Goal: Task Accomplishment & Management: Manage account settings

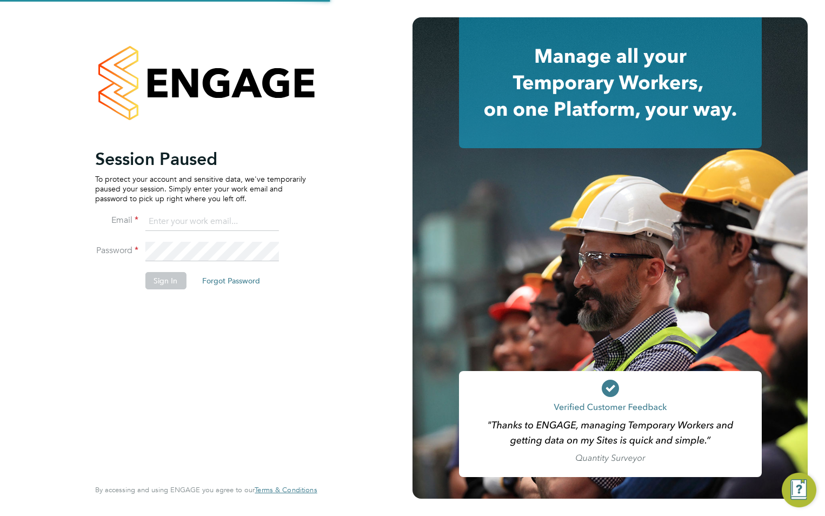
type input "wates@alliance-msp.co.uk"
click at [159, 276] on button "Sign In" at bounding box center [165, 280] width 41 height 17
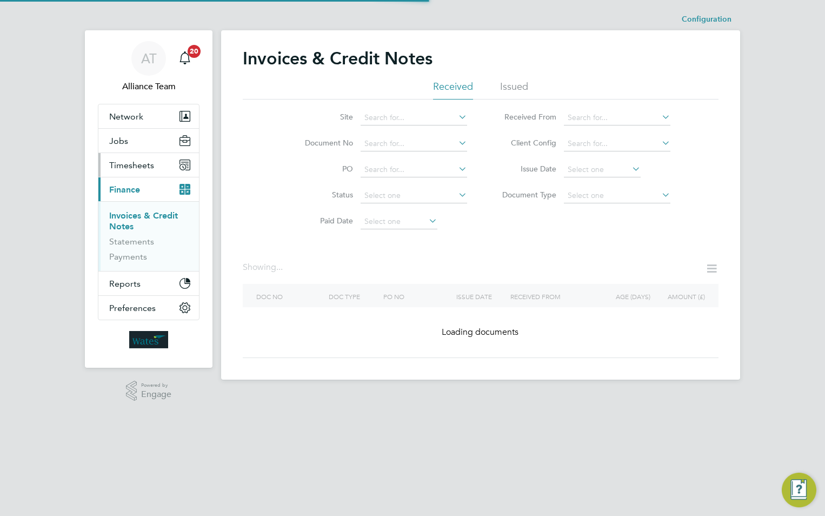
click at [138, 167] on span "Timesheets" at bounding box center [131, 165] width 45 height 10
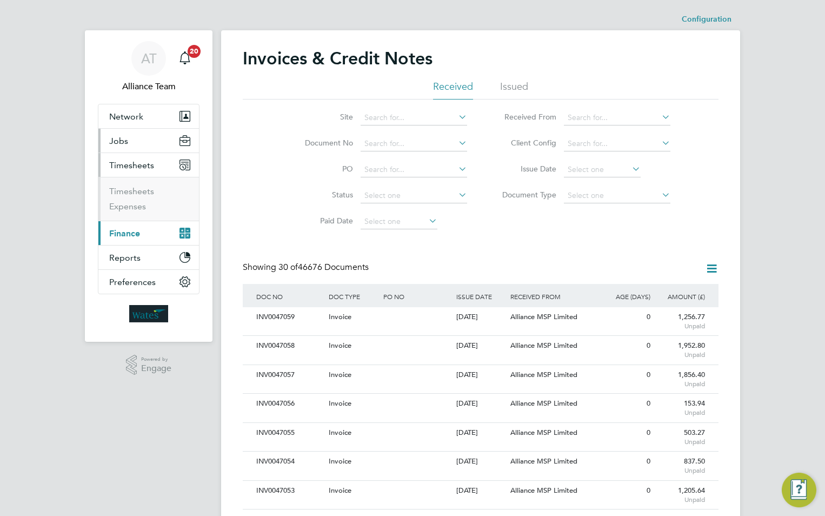
click at [126, 147] on button "Jobs" at bounding box center [148, 141] width 101 height 24
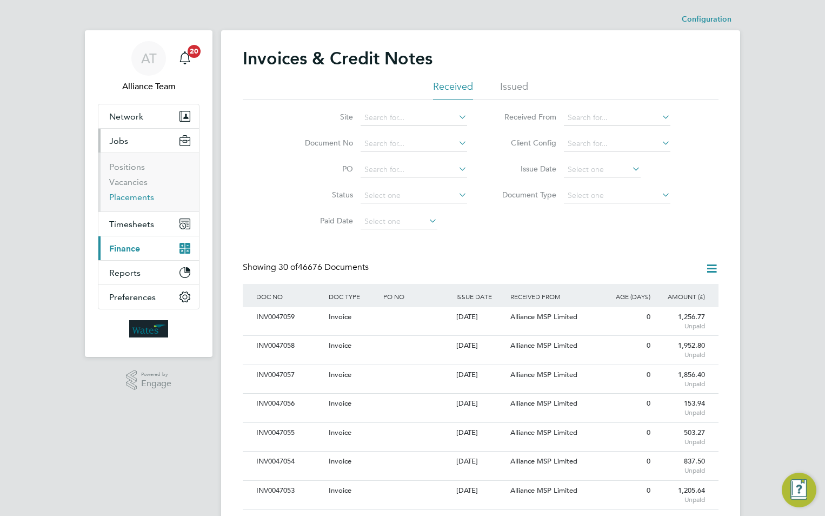
click at [147, 199] on link "Placements" at bounding box center [131, 197] width 45 height 10
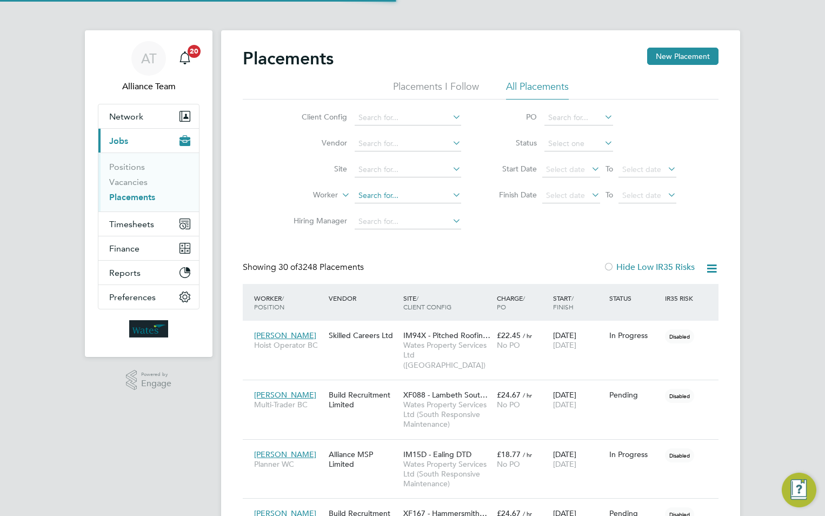
click at [371, 195] on input at bounding box center [408, 195] width 106 height 15
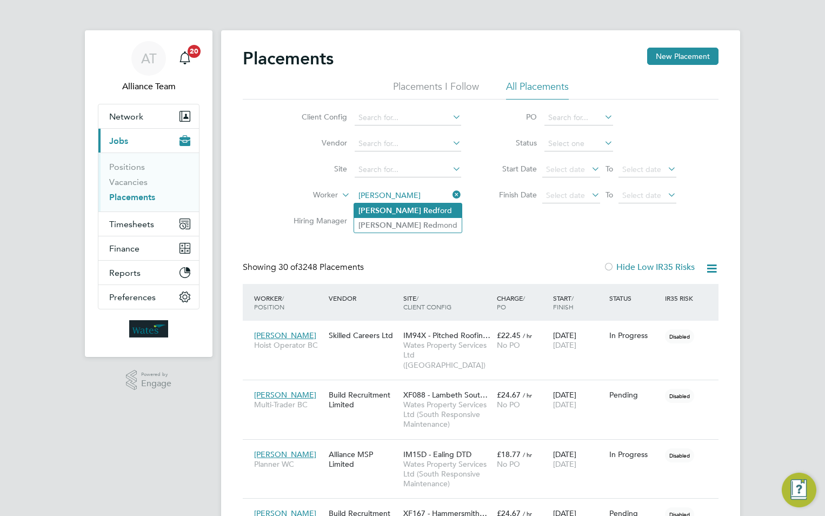
click at [378, 206] on b "[PERSON_NAME]" at bounding box center [389, 210] width 63 height 9
type input "[PERSON_NAME]"
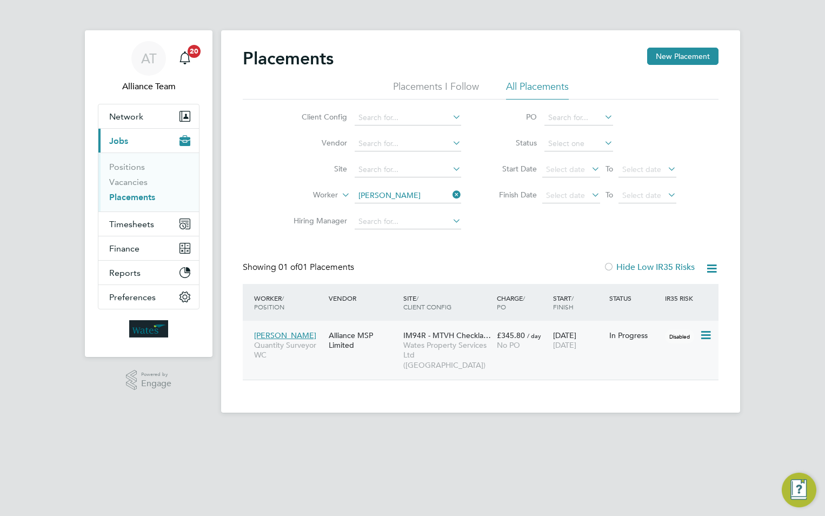
click at [435, 345] on span "Wates Property Services Ltd ([GEOGRAPHIC_DATA])" at bounding box center [447, 355] width 88 height 30
click at [127, 253] on span "Finance" at bounding box center [124, 248] width 30 height 10
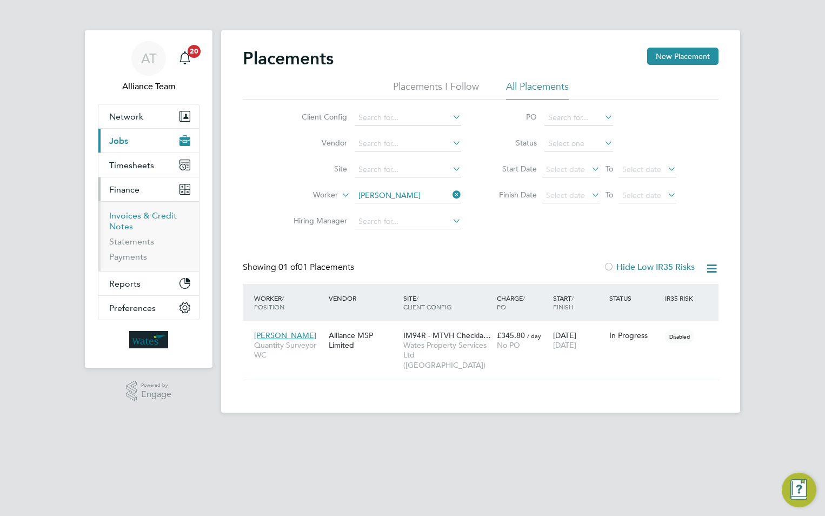
click at [126, 215] on link "Invoices & Credit Notes" at bounding box center [143, 220] width 68 height 21
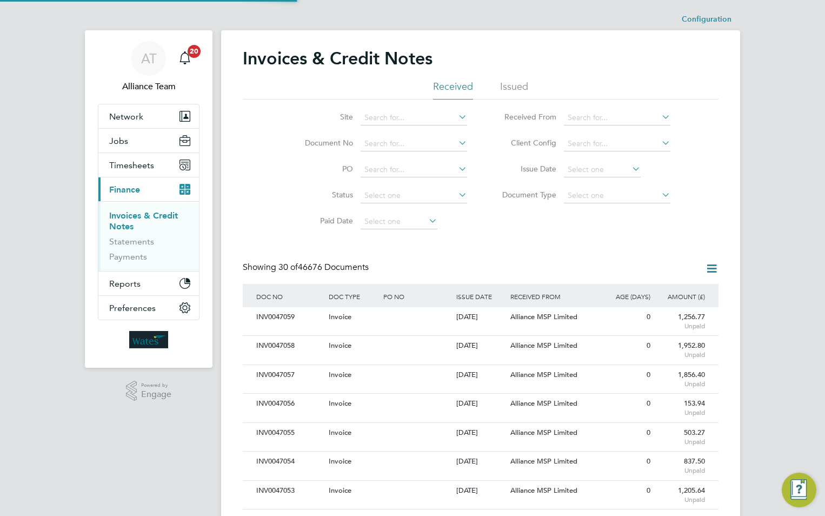
scroll to position [21, 74]
click at [711, 271] on icon at bounding box center [712, 269] width 14 height 14
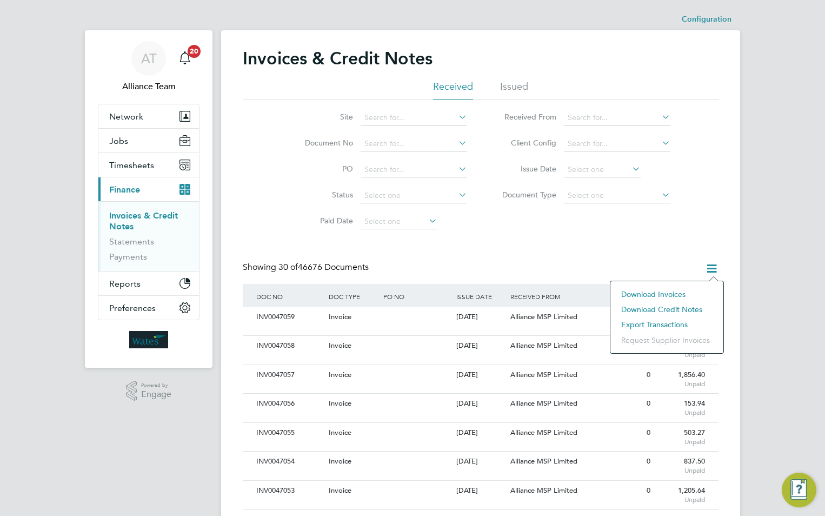
drag, startPoint x: 435, startPoint y: 255, endPoint x: 474, endPoint y: 257, distance: 39.5
click at [709, 268] on icon at bounding box center [712, 269] width 14 height 14
click at [595, 195] on input at bounding box center [617, 195] width 106 height 15
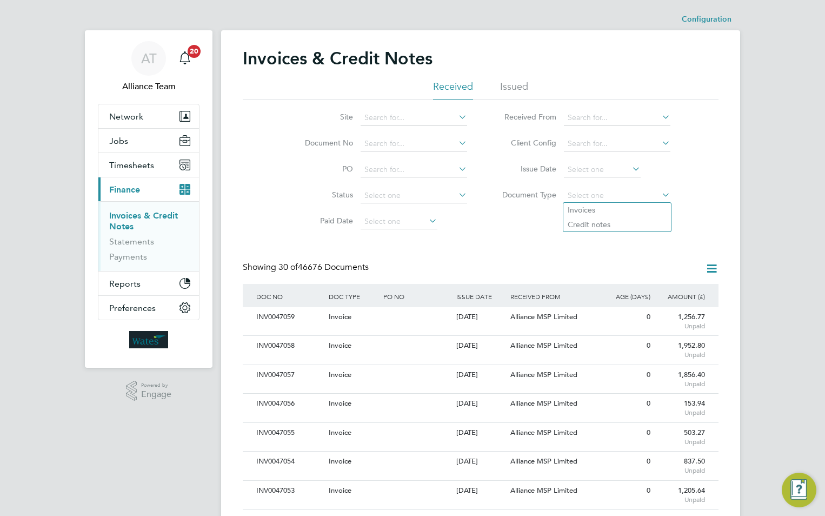
click at [588, 119] on input at bounding box center [617, 117] width 106 height 15
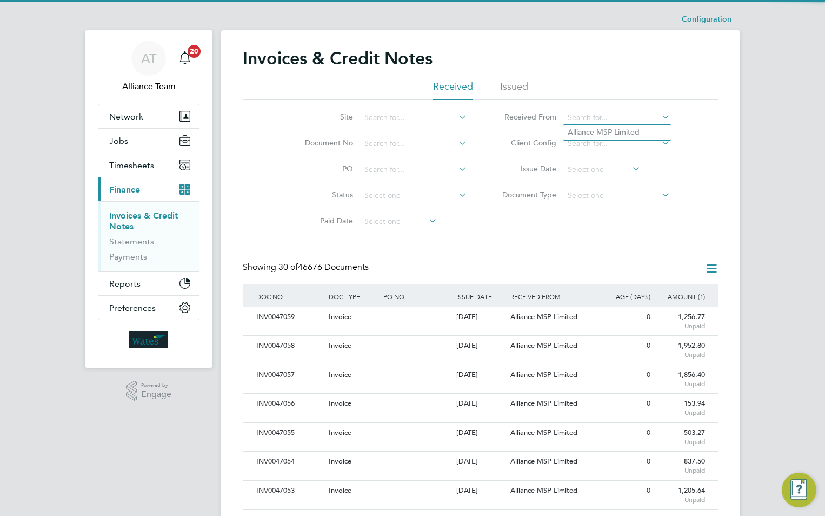
click at [510, 232] on div "Site Document No PO Status Paid Date Issued To Received From Client Config Issu…" at bounding box center [481, 166] width 476 height 135
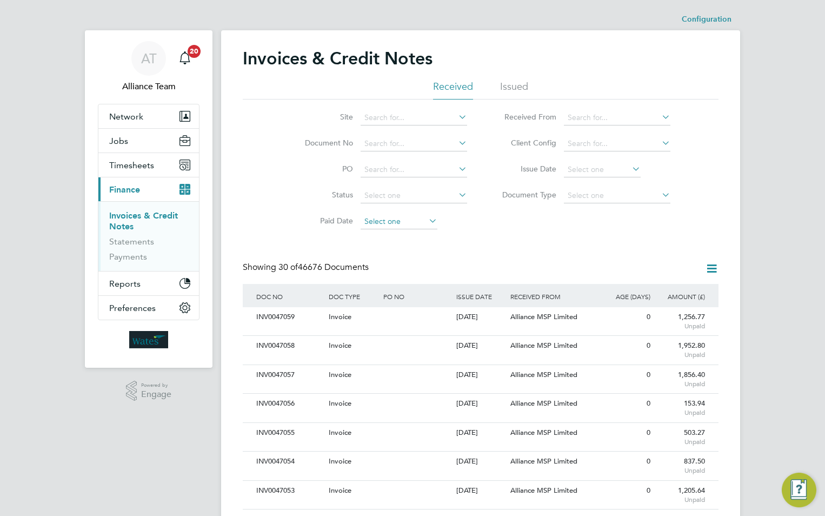
click at [414, 225] on input at bounding box center [399, 221] width 77 height 15
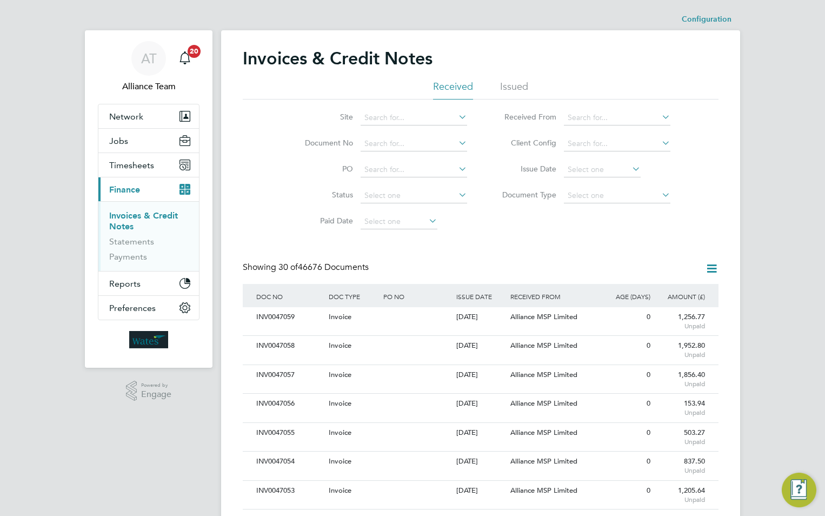
click at [711, 268] on icon at bounding box center [712, 269] width 14 height 14
click at [642, 293] on li "Download invoices" at bounding box center [667, 293] width 102 height 15
click at [136, 164] on span "Timesheets" at bounding box center [131, 165] width 45 height 10
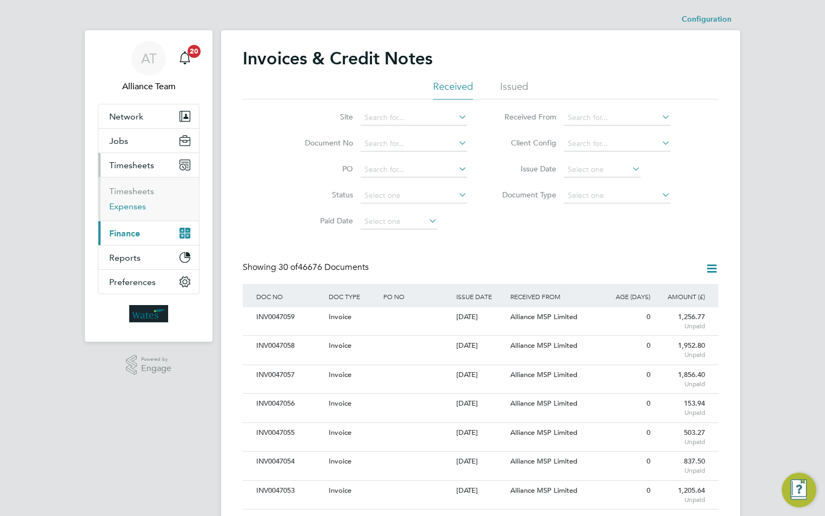
click at [133, 205] on link "Expenses" at bounding box center [127, 206] width 37 height 10
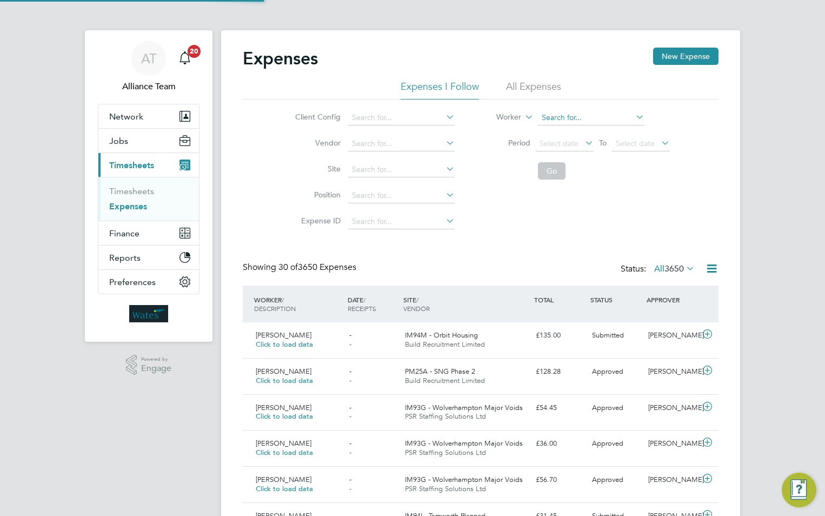
scroll to position [28, 94]
click at [523, 119] on icon at bounding box center [523, 114] width 0 height 10
click at [403, 116] on input at bounding box center [401, 117] width 106 height 15
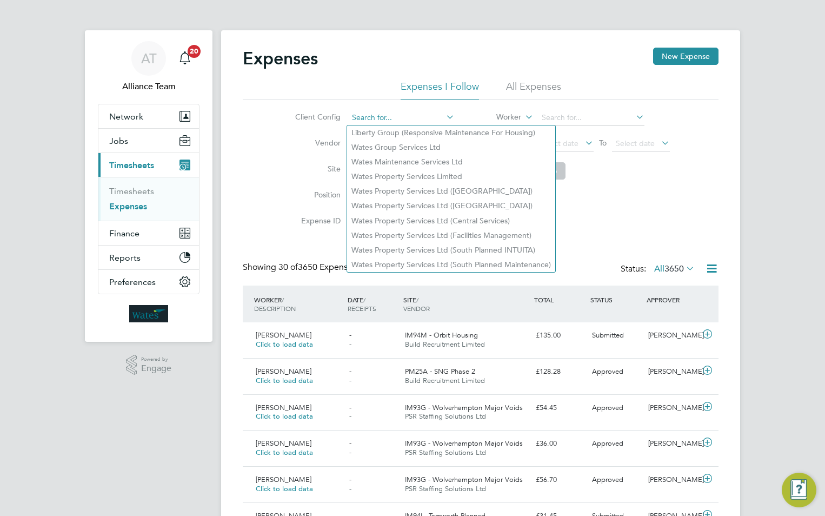
drag, startPoint x: 403, startPoint y: 116, endPoint x: 396, endPoint y: 117, distance: 6.6
click at [403, 116] on input at bounding box center [401, 117] width 106 height 15
click at [308, 158] on li "Site" at bounding box center [373, 170] width 190 height 26
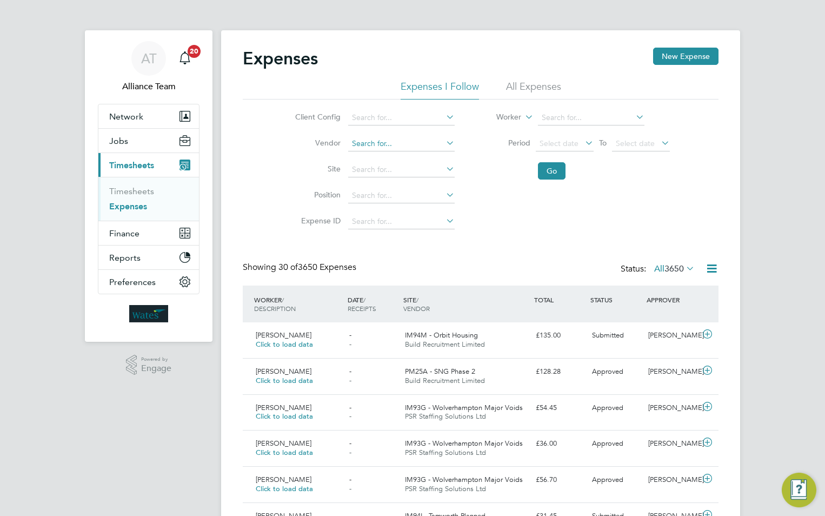
click at [381, 140] on input at bounding box center [401, 143] width 106 height 15
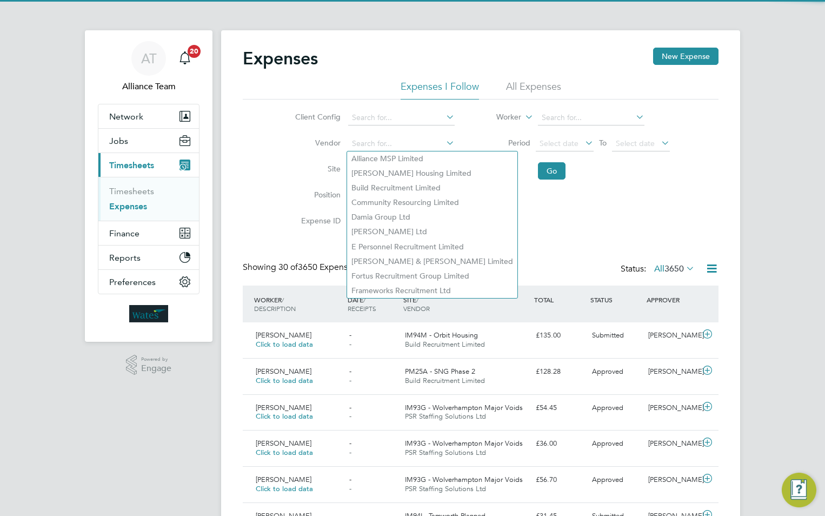
click at [284, 155] on li "Vendor" at bounding box center [373, 144] width 190 height 26
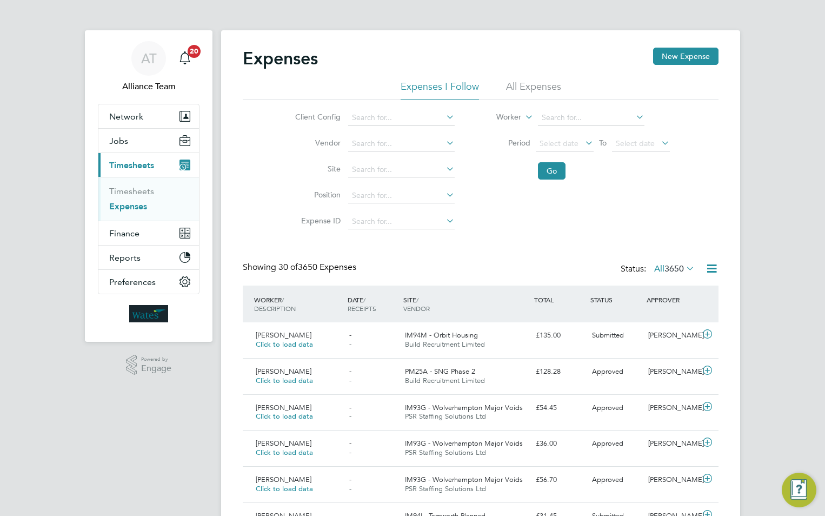
drag, startPoint x: 369, startPoint y: 189, endPoint x: 375, endPoint y: 181, distance: 10.4
click at [369, 190] on input at bounding box center [401, 195] width 106 height 15
click at [384, 166] on input at bounding box center [401, 169] width 106 height 15
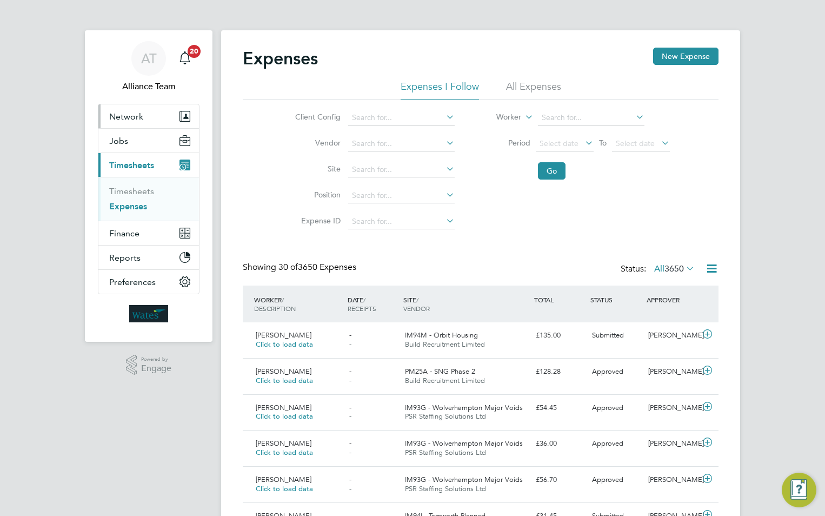
click at [134, 117] on span "Network" at bounding box center [126, 116] width 34 height 10
click at [122, 118] on span "Network" at bounding box center [126, 116] width 34 height 10
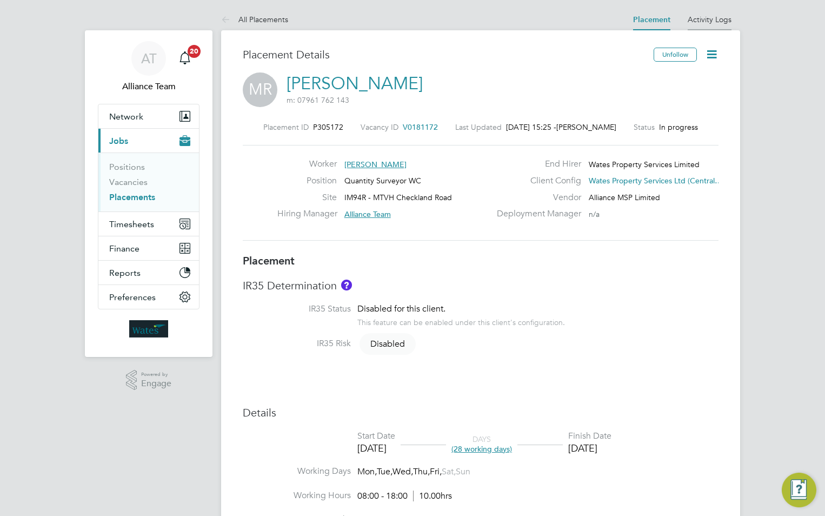
click at [708, 16] on link "Activity Logs" at bounding box center [710, 20] width 44 height 10
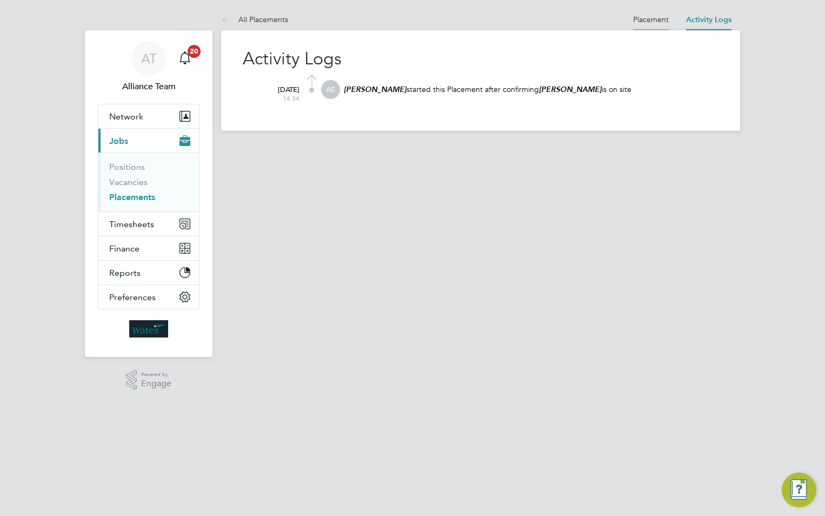
click at [647, 20] on link "Placement" at bounding box center [651, 20] width 36 height 10
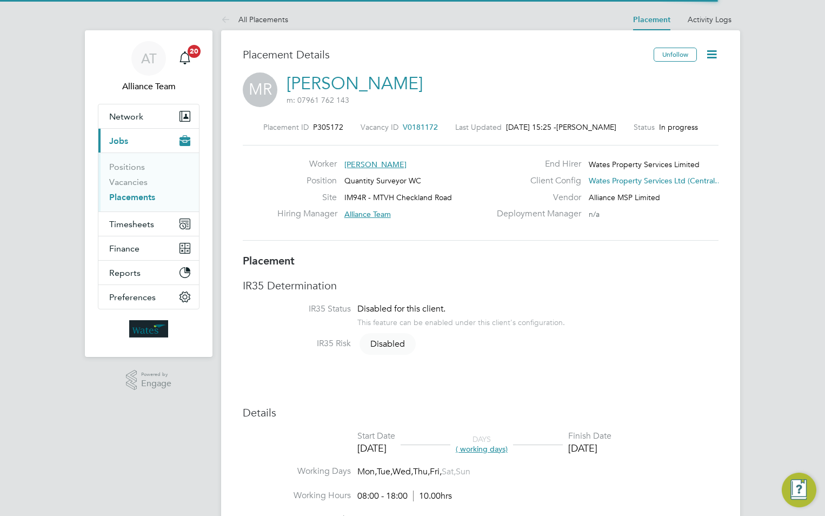
scroll to position [5, 5]
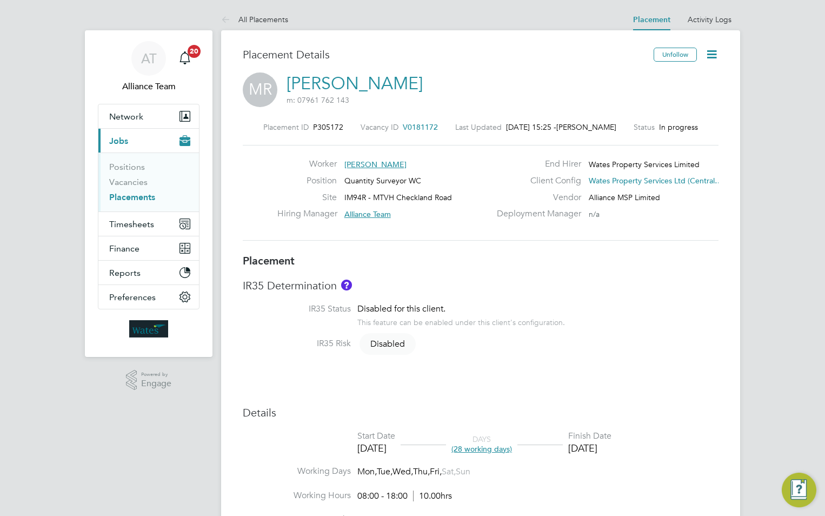
click at [412, 124] on span "V0181172" at bounding box center [420, 127] width 35 height 10
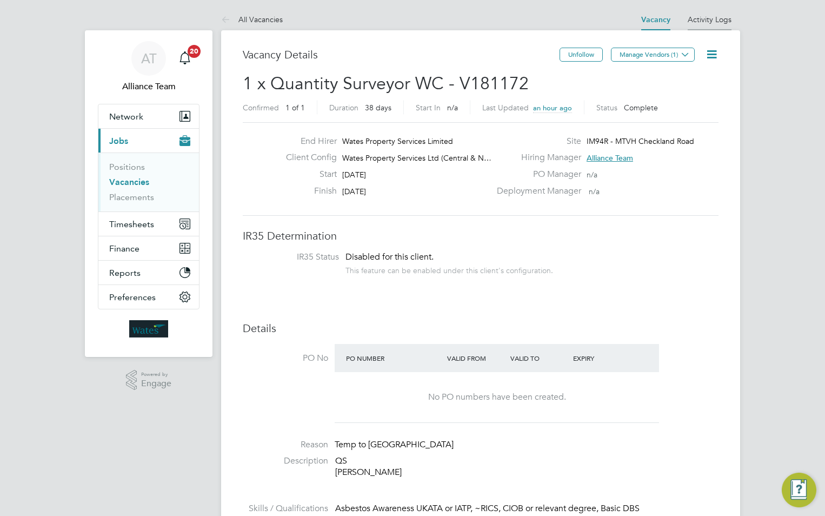
click at [717, 18] on link "Activity Logs" at bounding box center [710, 20] width 44 height 10
